Goal: Navigation & Orientation: Find specific page/section

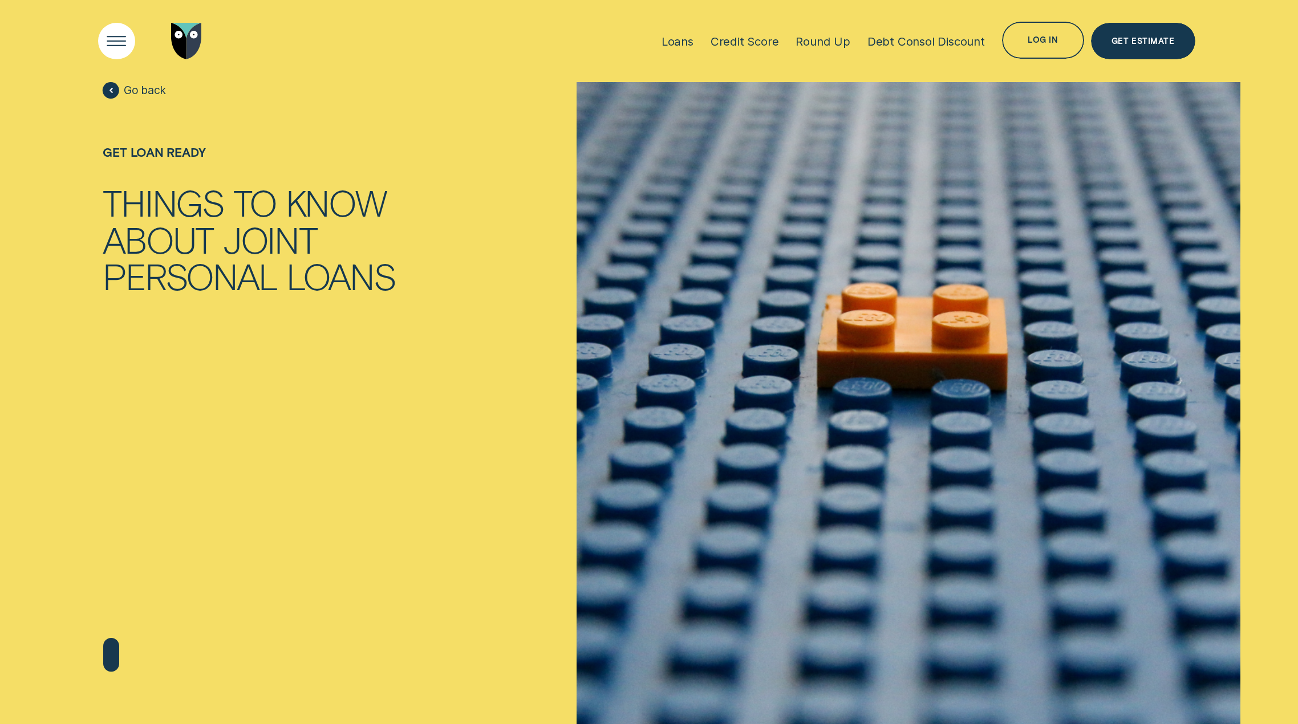
click at [112, 44] on div "Open Menu" at bounding box center [117, 41] width 52 height 52
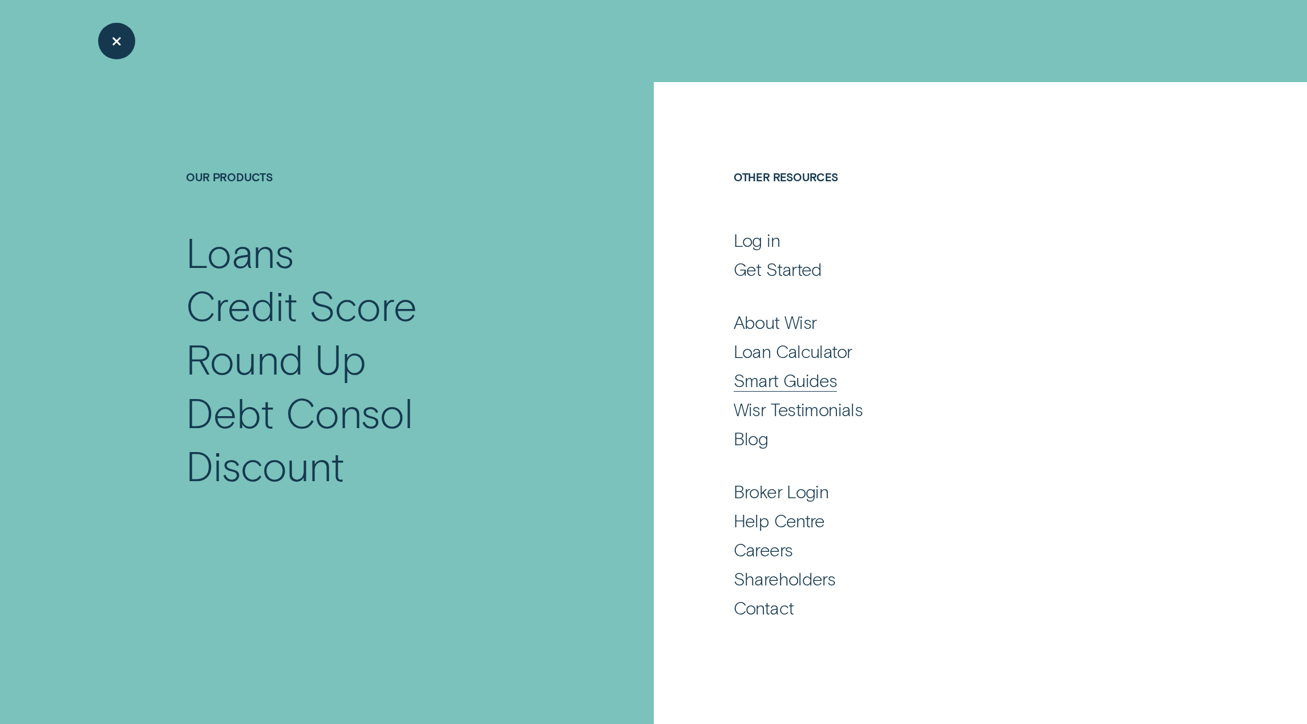
click at [812, 384] on div "Smart Guides" at bounding box center [786, 380] width 104 height 22
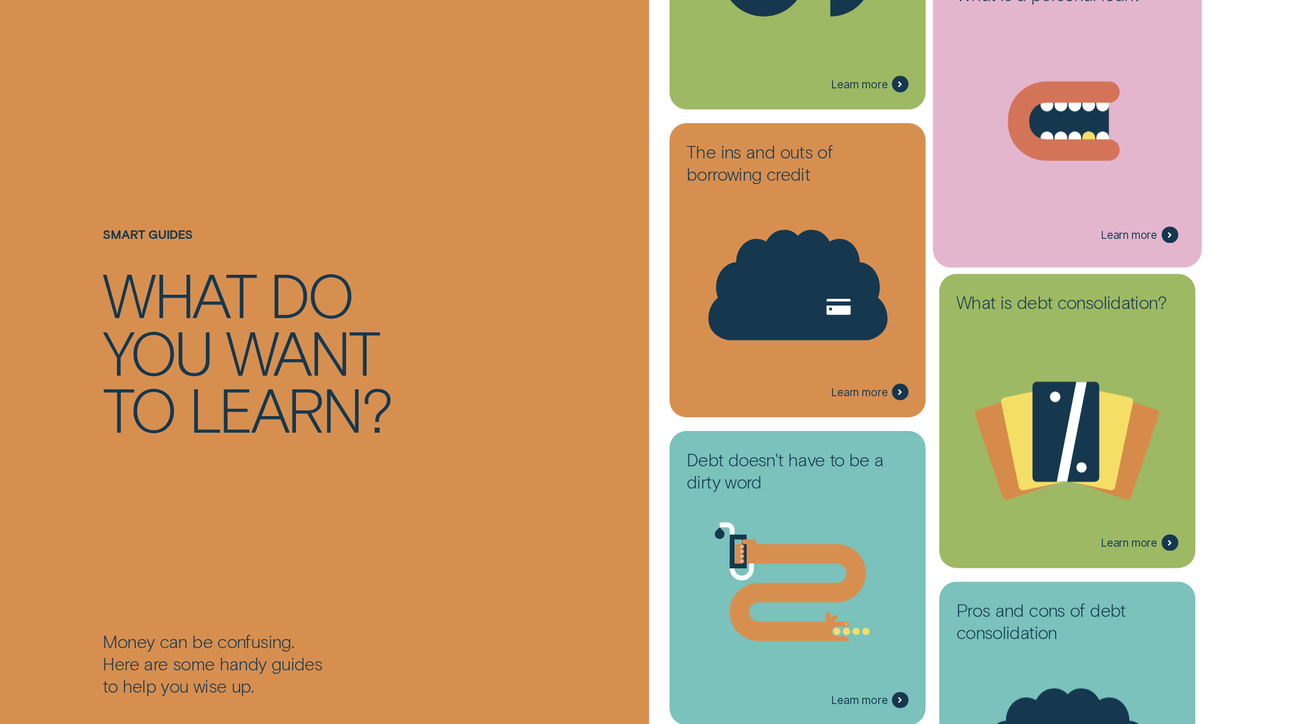
scroll to position [456, 0]
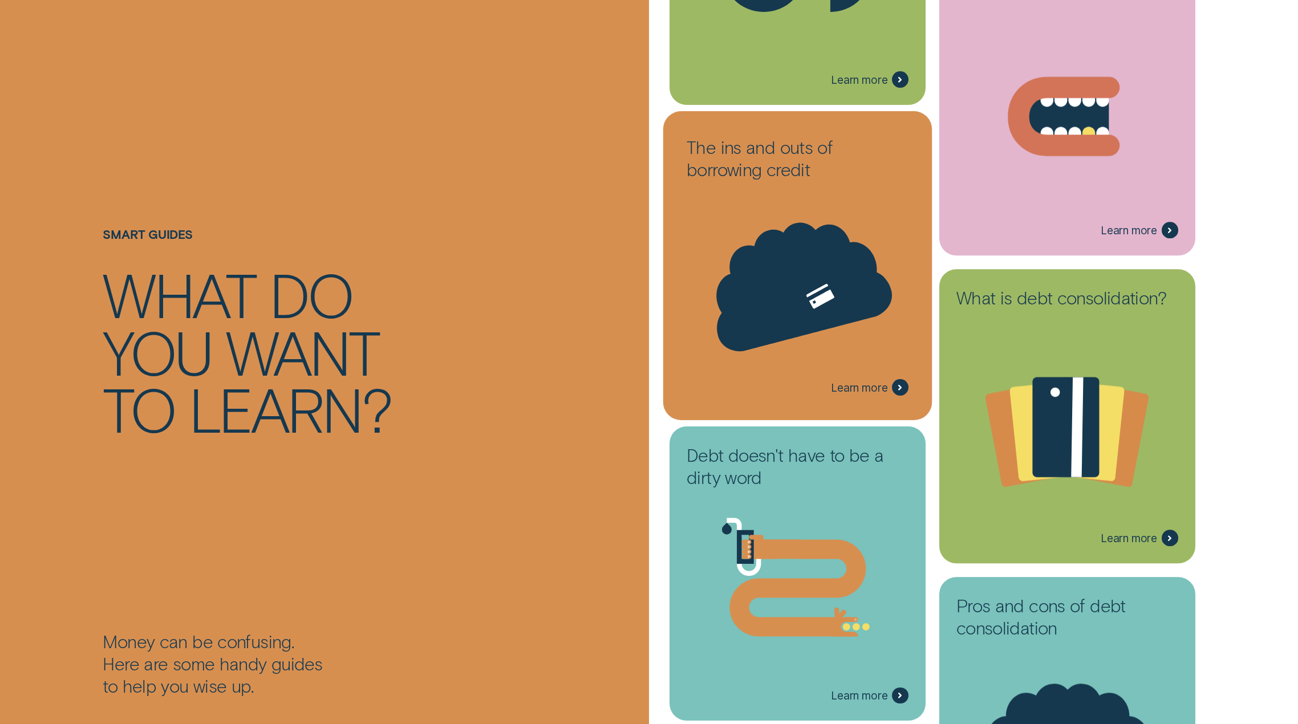
click at [788, 253] on icon at bounding box center [796, 280] width 201 height 152
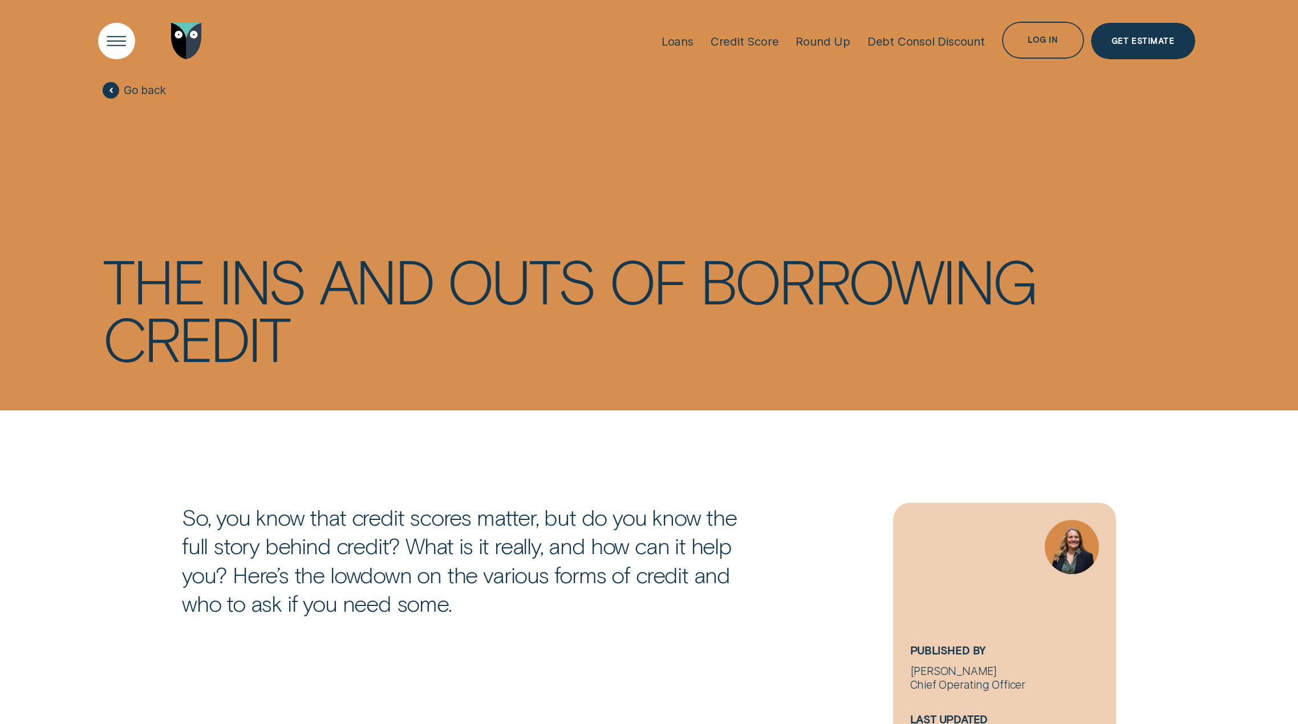
click at [121, 46] on div "Open Menu" at bounding box center [117, 41] width 52 height 52
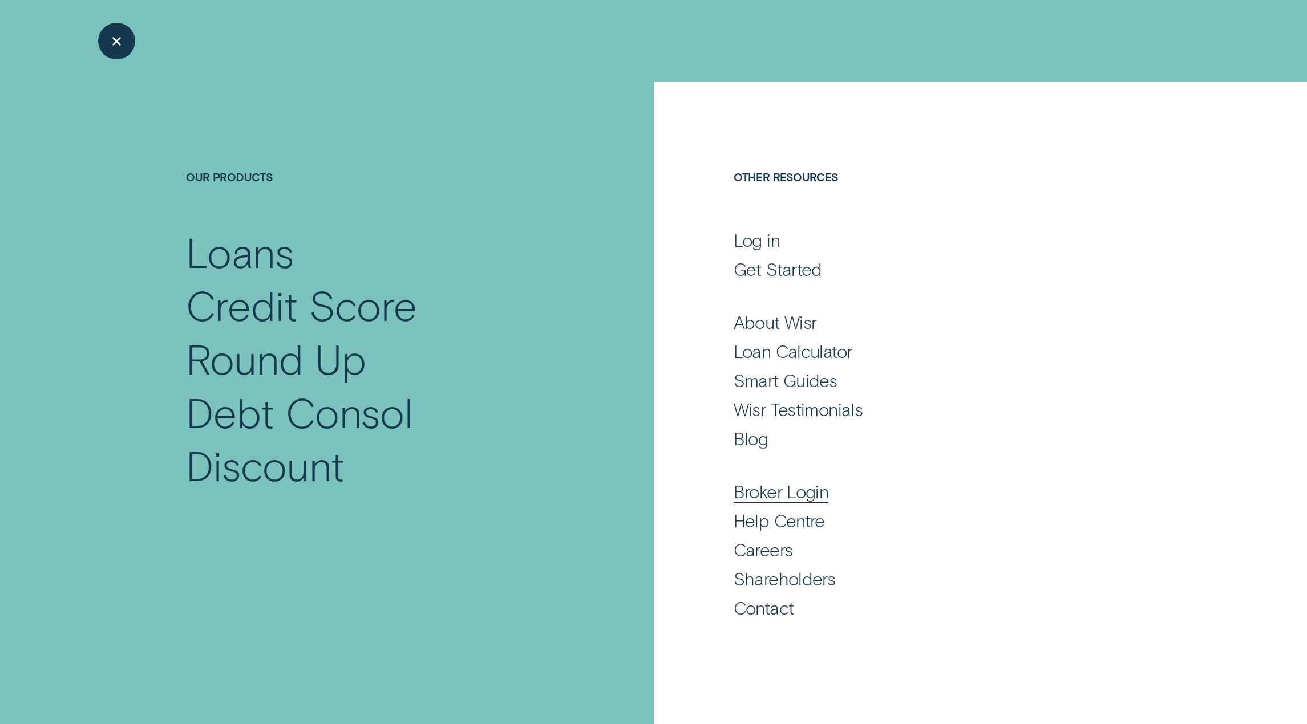
click at [825, 497] on div "Broker Login" at bounding box center [781, 491] width 95 height 22
